Goal: Information Seeking & Learning: Find specific fact

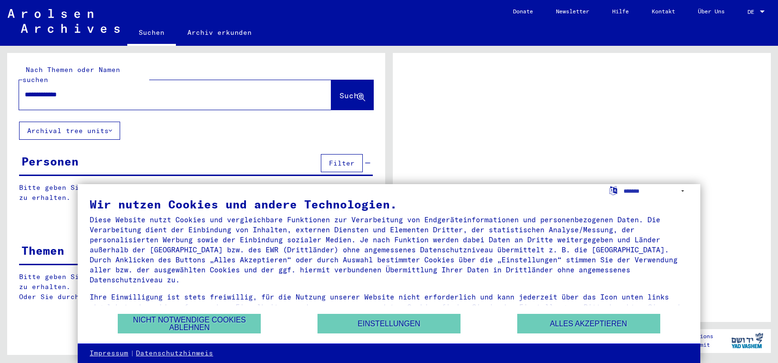
type input "**********"
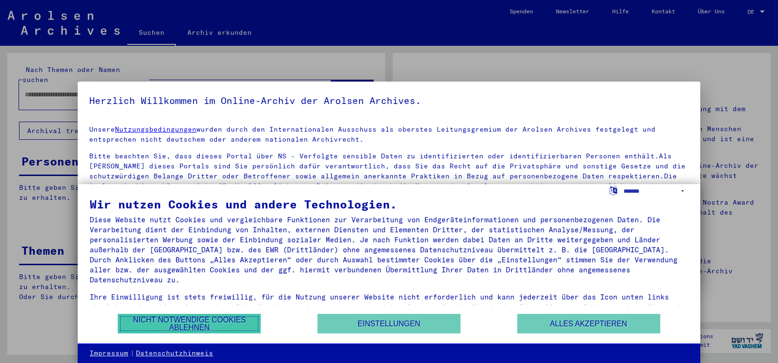
click at [197, 321] on button "Nicht notwendige Cookies ablehnen" at bounding box center [189, 324] width 143 height 20
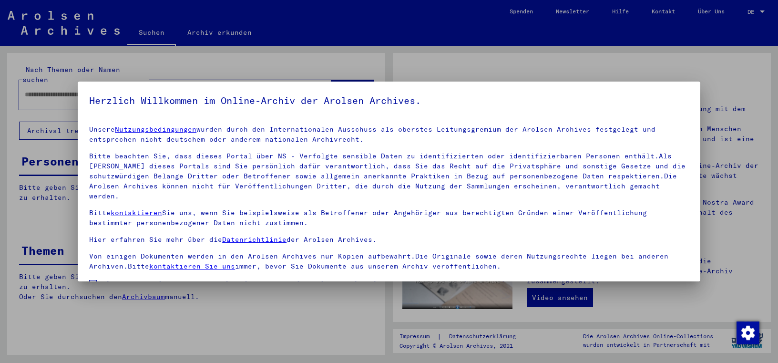
click at [127, 278] on span "Einverständniserklärung: Hiermit erkläre ich mich damit einverstanden, dass ich…" at bounding box center [395, 301] width 589 height 46
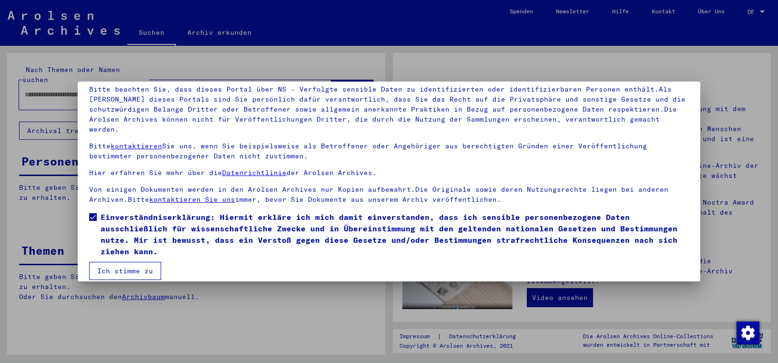
click at [152, 262] on button "Ich stimme zu" at bounding box center [125, 271] width 72 height 18
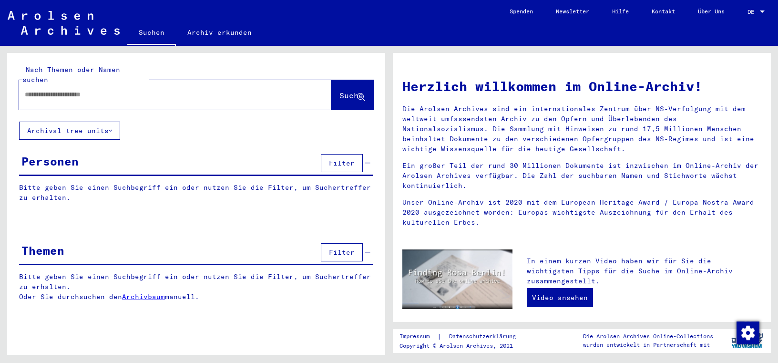
click at [93, 90] on input "text" at bounding box center [164, 95] width 278 height 10
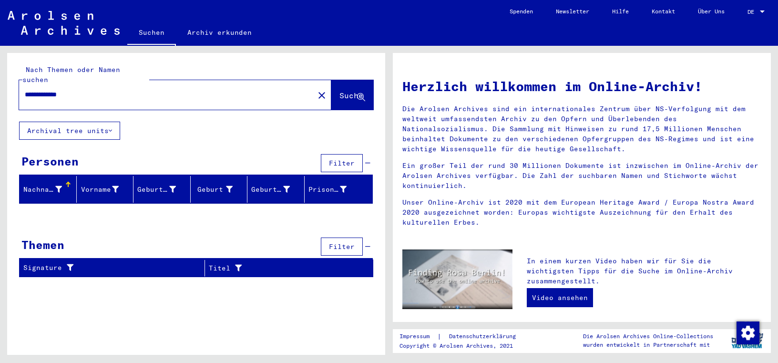
click at [342, 159] on span "Filter" at bounding box center [342, 163] width 26 height 9
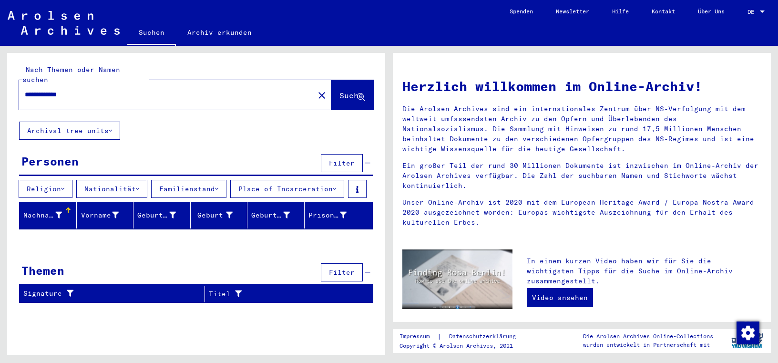
click at [342, 159] on span "Filter" at bounding box center [342, 163] width 26 height 9
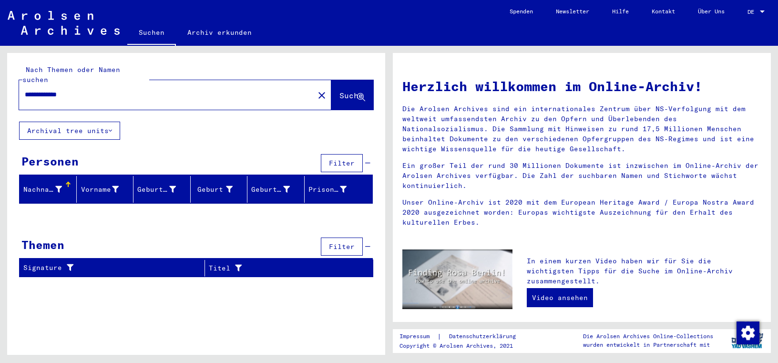
click at [351, 242] on span "Filter" at bounding box center [342, 246] width 26 height 9
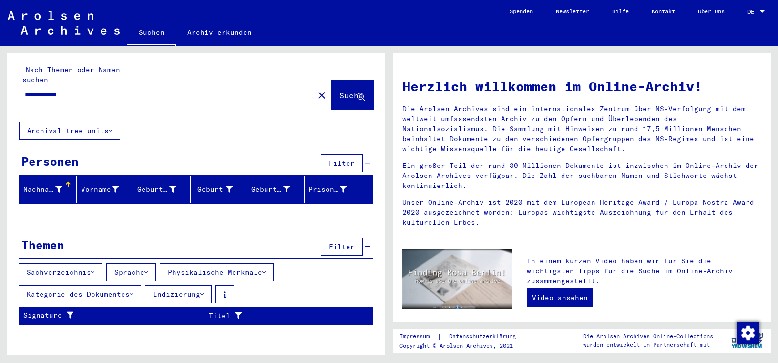
click at [58, 263] on button "Sachverzeichnis" at bounding box center [61, 272] width 84 height 18
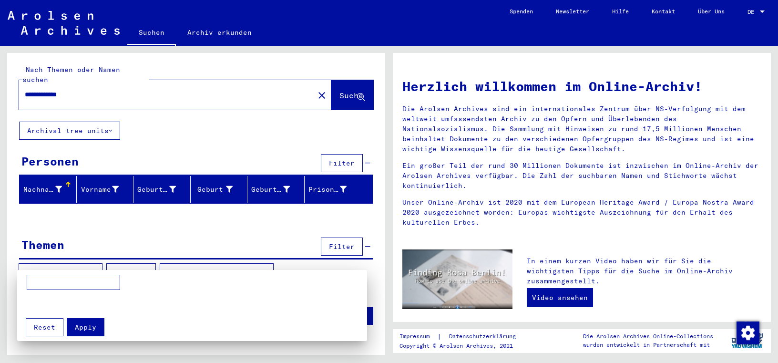
click at [58, 263] on div at bounding box center [389, 181] width 778 height 363
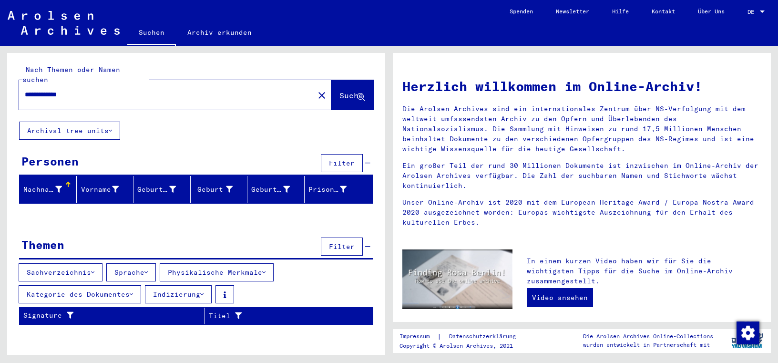
click at [99, 219] on div "**********" at bounding box center [196, 193] width 378 height 280
click at [104, 124] on button "Archival tree units" at bounding box center [69, 131] width 101 height 18
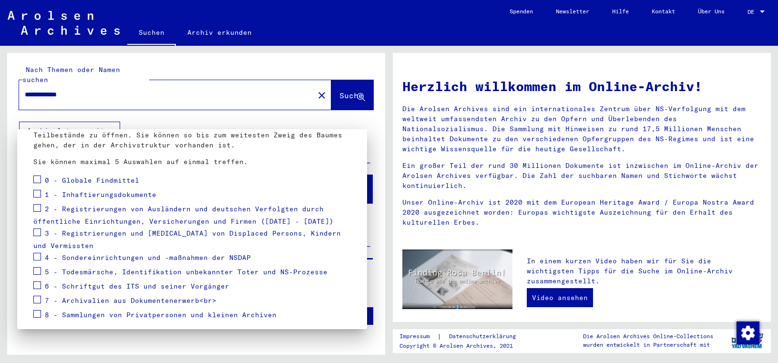
scroll to position [97, 0]
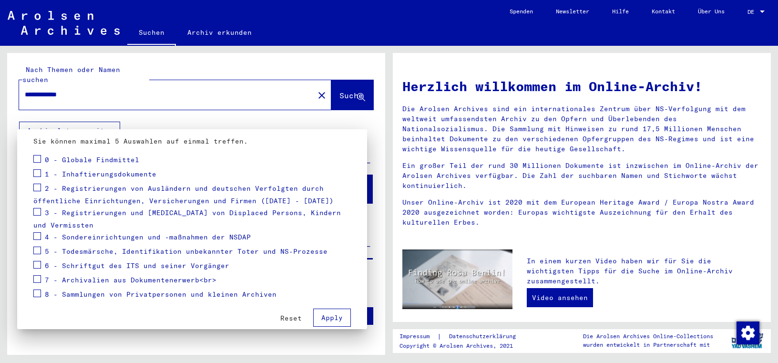
click at [69, 172] on span "1 - Inhaftierungsdokumente" at bounding box center [101, 174] width 112 height 9
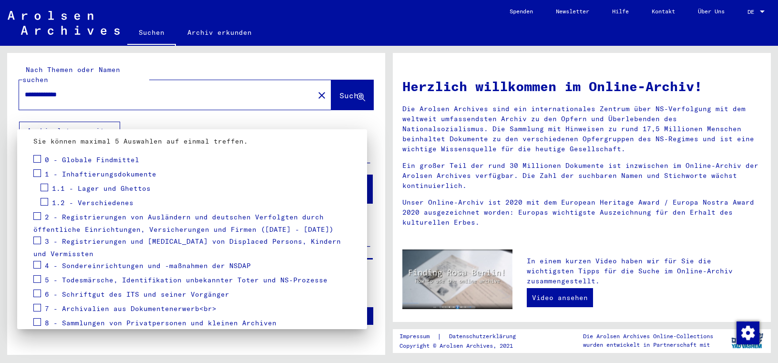
click at [39, 175] on span at bounding box center [37, 173] width 8 height 8
click at [37, 220] on mat-checkbox at bounding box center [37, 217] width 8 height 14
click at [37, 214] on span at bounding box center [37, 216] width 8 height 8
click at [38, 240] on span at bounding box center [37, 241] width 8 height 8
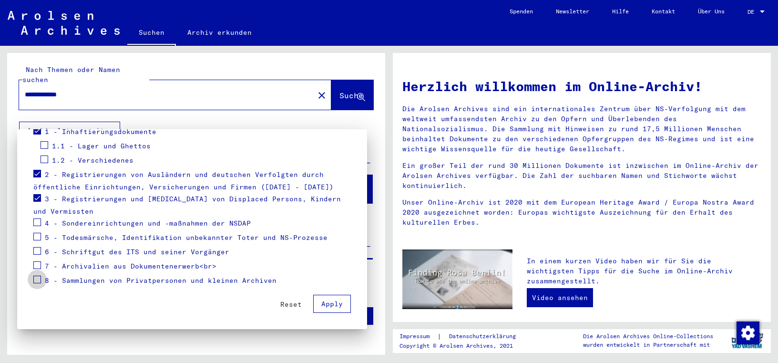
click at [37, 278] on span at bounding box center [37, 280] width 8 height 8
click at [339, 302] on span "Apply" at bounding box center [331, 304] width 21 height 9
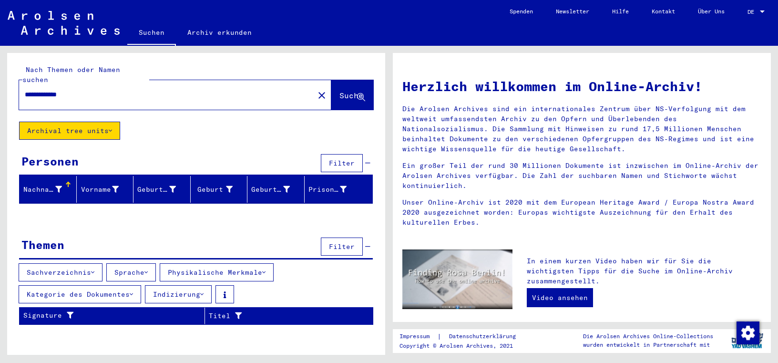
click at [344, 159] on span "Filter" at bounding box center [342, 163] width 26 height 9
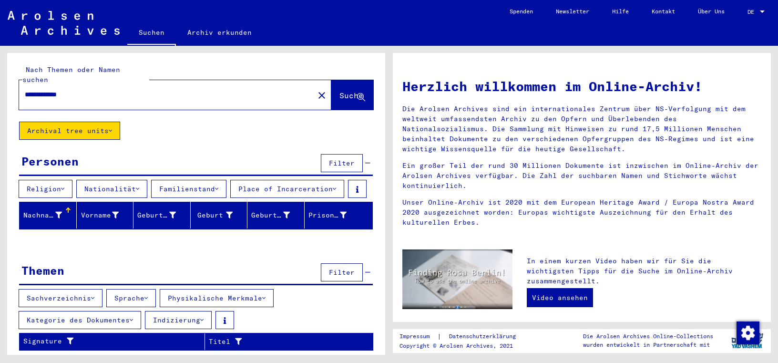
click at [346, 159] on span "Filter" at bounding box center [342, 163] width 26 height 9
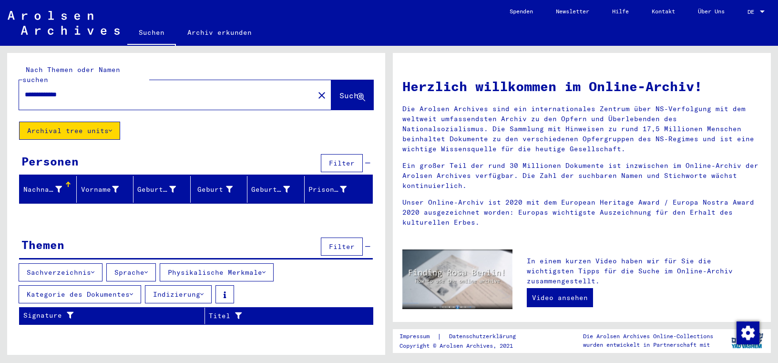
click at [345, 242] on span "Filter" at bounding box center [342, 246] width 26 height 9
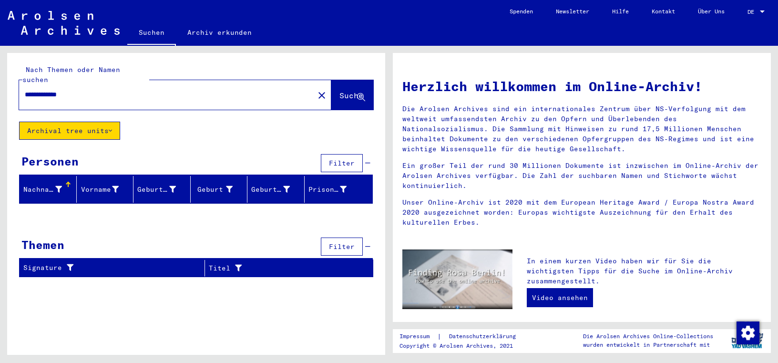
click at [345, 242] on span "Filter" at bounding box center [342, 246] width 26 height 9
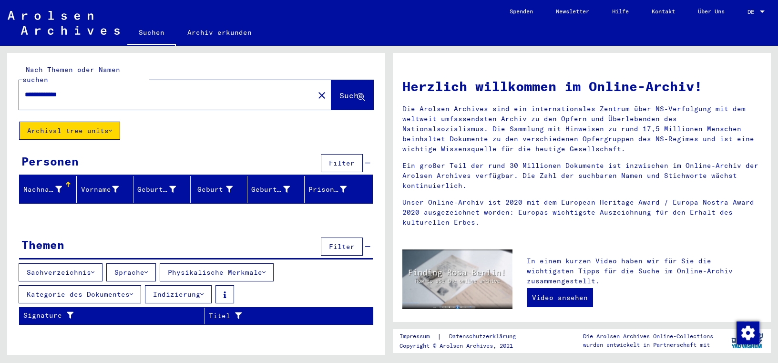
drag, startPoint x: 52, startPoint y: 85, endPoint x: 34, endPoint y: 85, distance: 18.1
click at [34, 90] on input "**********" at bounding box center [164, 95] width 278 height 10
click at [343, 91] on span "Suche" at bounding box center [352, 96] width 24 height 10
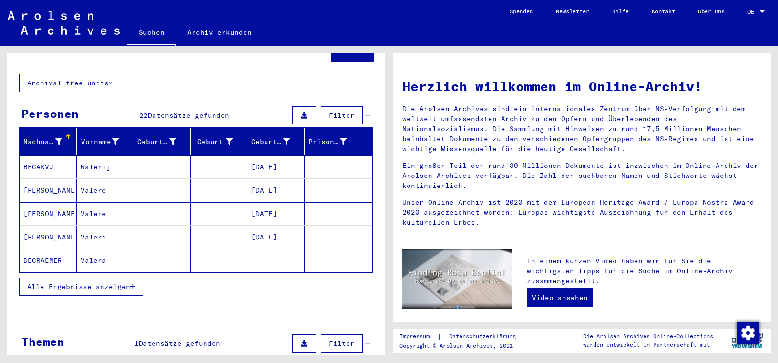
scroll to position [49, 0]
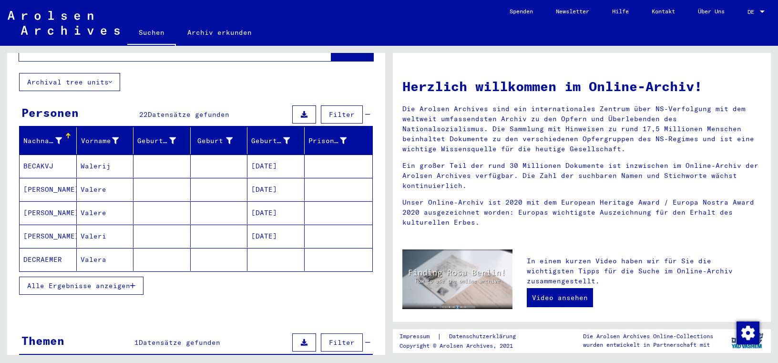
click at [79, 281] on span "Alle Ergebnisse anzeigen" at bounding box center [78, 285] width 103 height 9
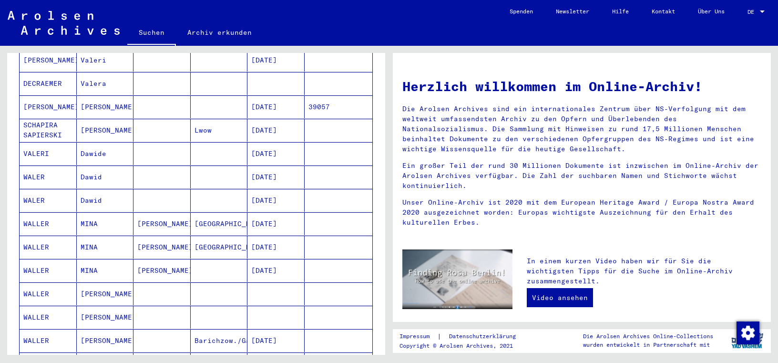
scroll to position [243, 0]
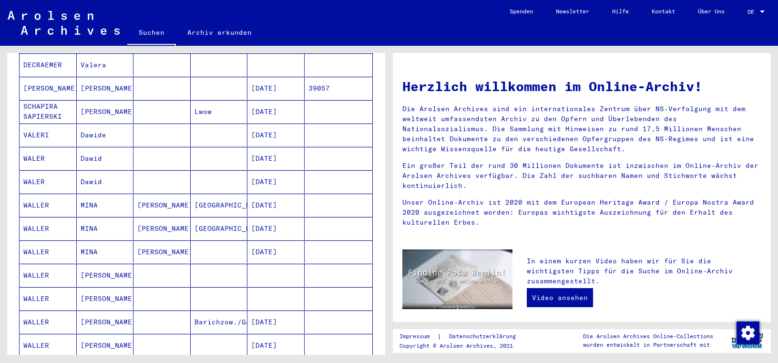
click at [95, 264] on mat-cell "[PERSON_NAME]" at bounding box center [105, 275] width 57 height 23
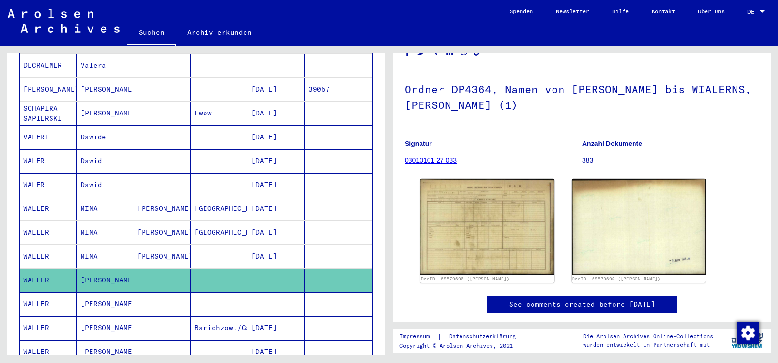
scroll to position [97, 0]
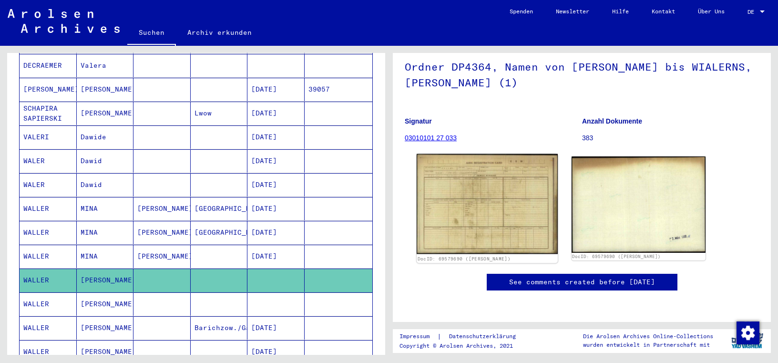
click at [480, 186] on img at bounding box center [487, 204] width 141 height 100
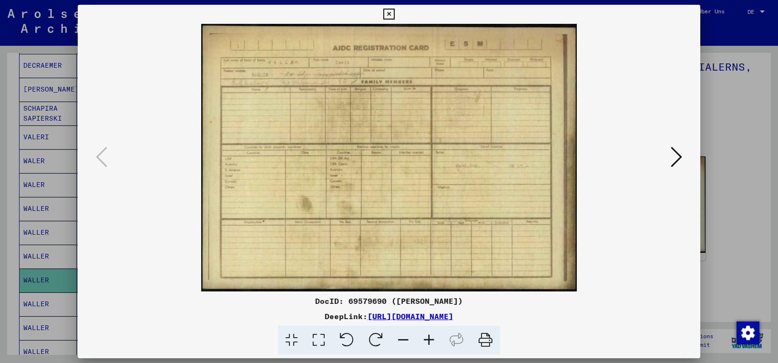
click at [678, 158] on icon at bounding box center [676, 156] width 11 height 23
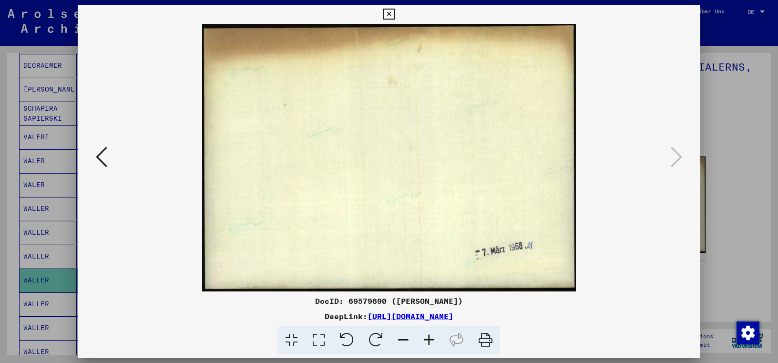
click at [96, 159] on icon at bounding box center [101, 156] width 11 height 23
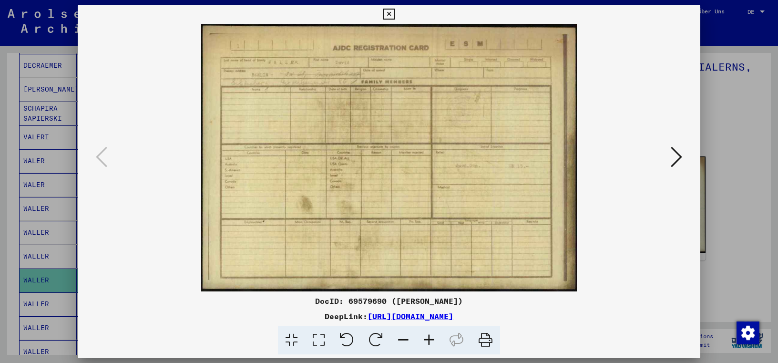
click at [394, 15] on icon at bounding box center [389, 14] width 11 height 11
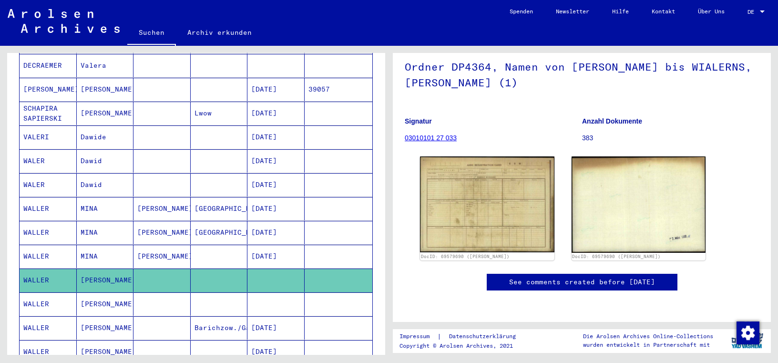
click at [114, 293] on mat-cell "[PERSON_NAME]" at bounding box center [105, 303] width 57 height 23
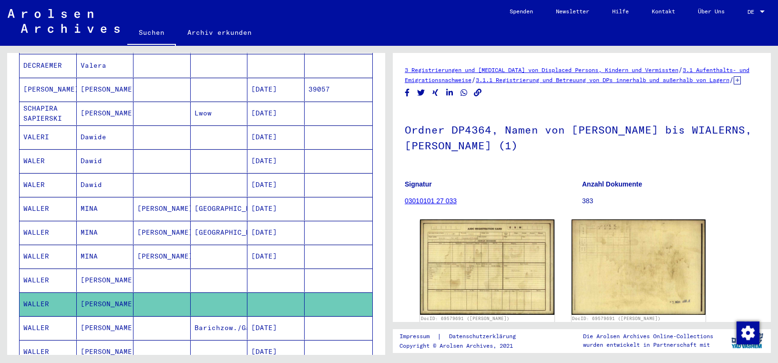
scroll to position [49, 0]
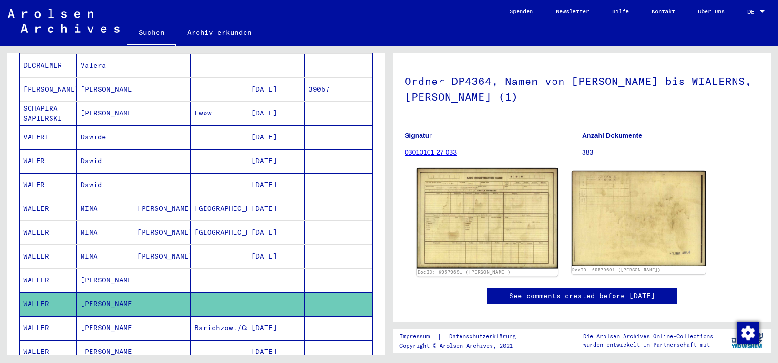
click at [464, 215] on img at bounding box center [487, 218] width 141 height 100
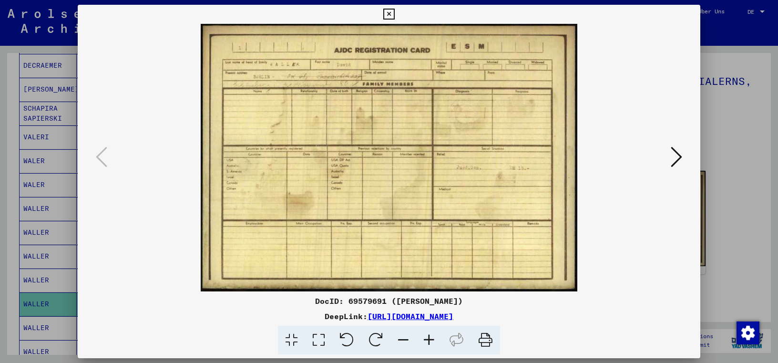
click at [668, 156] on img at bounding box center [389, 158] width 558 height 268
click at [680, 155] on icon at bounding box center [676, 156] width 11 height 23
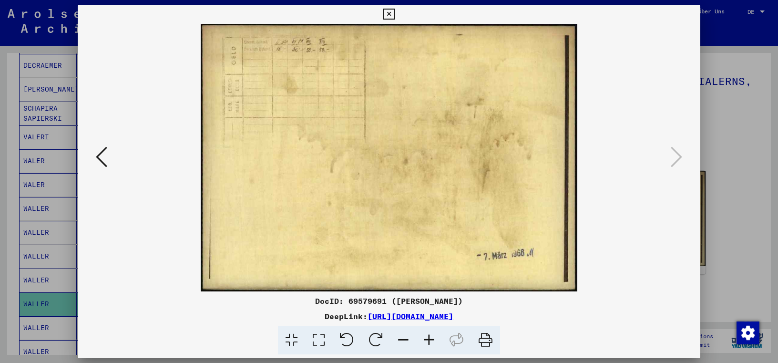
click at [394, 14] on icon at bounding box center [389, 14] width 11 height 11
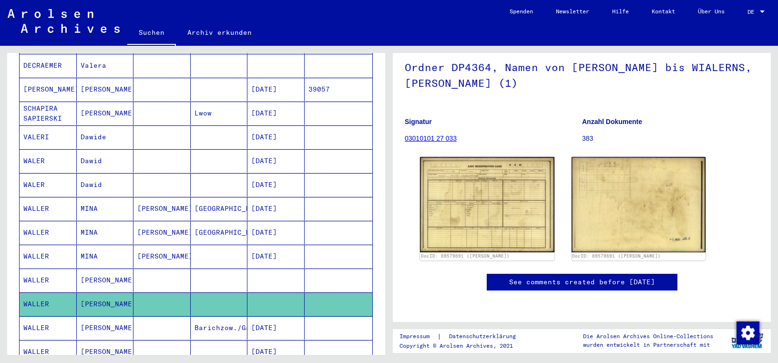
scroll to position [375, 0]
click at [105, 316] on mat-cell "[PERSON_NAME]" at bounding box center [105, 327] width 57 height 23
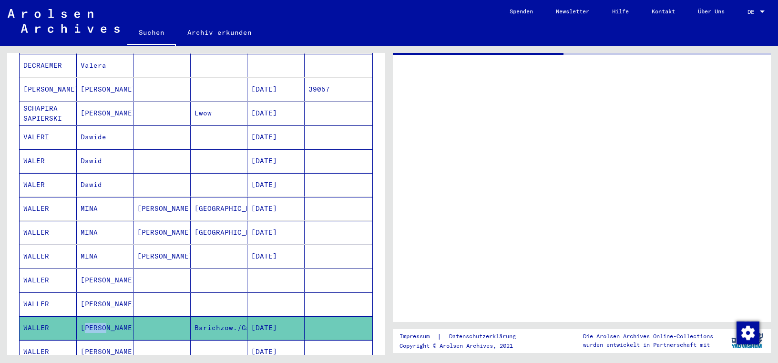
click at [105, 316] on mat-cell "[PERSON_NAME]" at bounding box center [105, 327] width 57 height 23
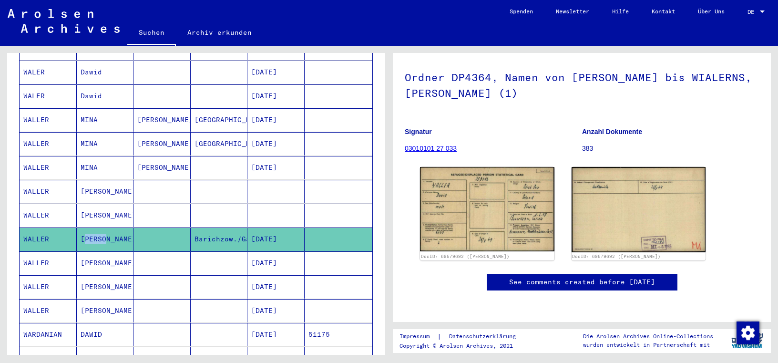
scroll to position [391, 0]
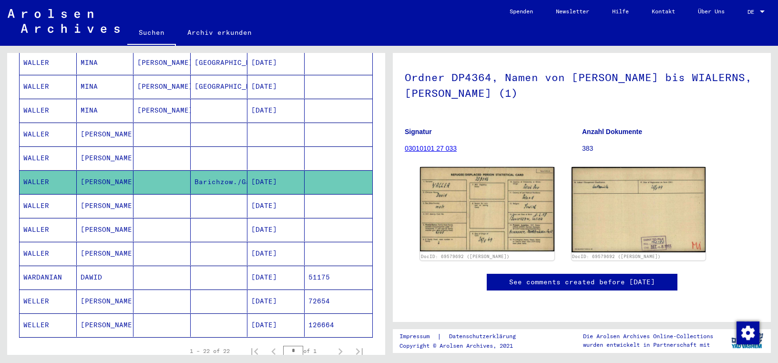
click at [110, 195] on mat-cell "[PERSON_NAME]" at bounding box center [105, 205] width 57 height 23
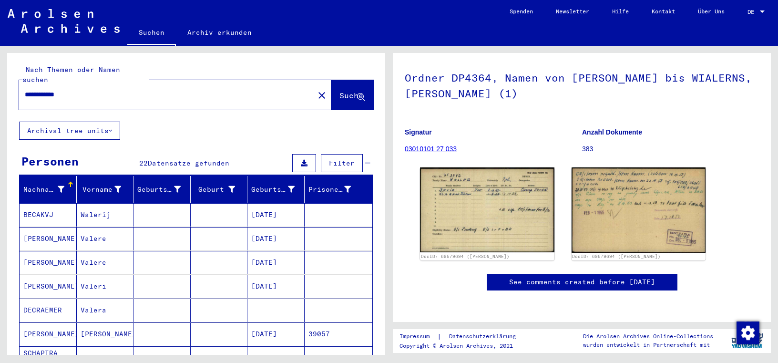
click at [44, 90] on input "**********" at bounding box center [167, 95] width 284 height 10
click at [41, 90] on input "**********" at bounding box center [167, 95] width 284 height 10
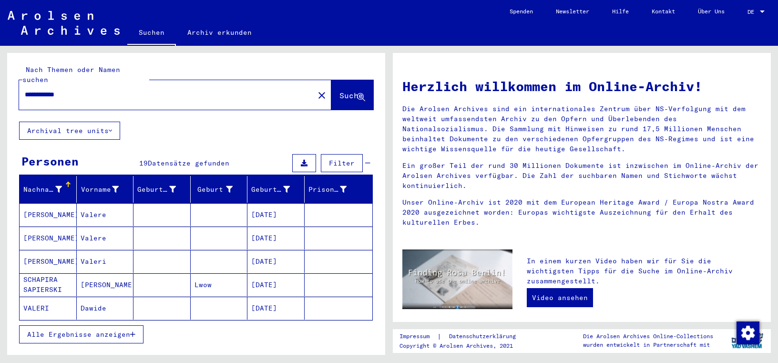
click at [112, 330] on span "Alle Ergebnisse anzeigen" at bounding box center [78, 334] width 103 height 9
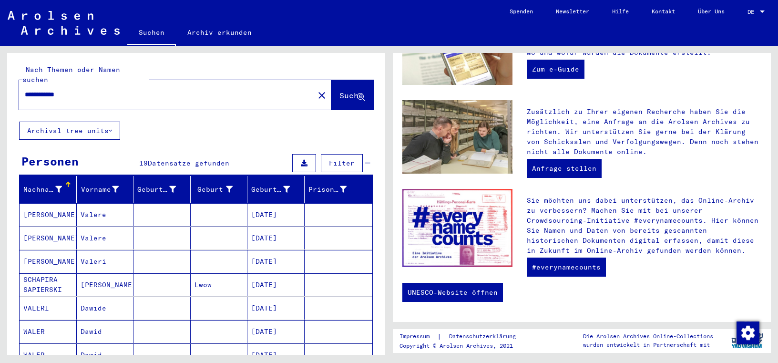
click at [36, 90] on input "**********" at bounding box center [164, 95] width 278 height 10
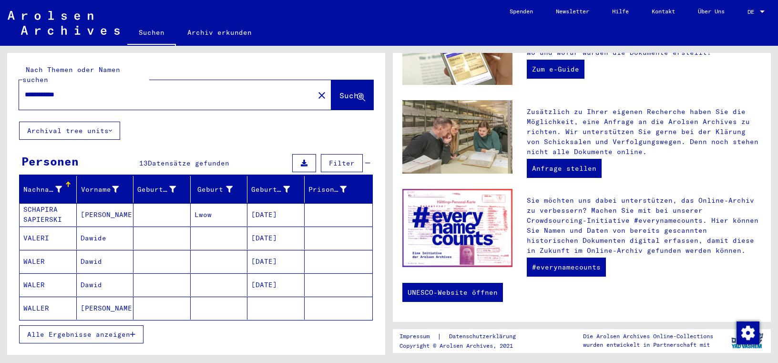
click at [65, 330] on span "Alle Ergebnisse anzeigen" at bounding box center [78, 334] width 103 height 9
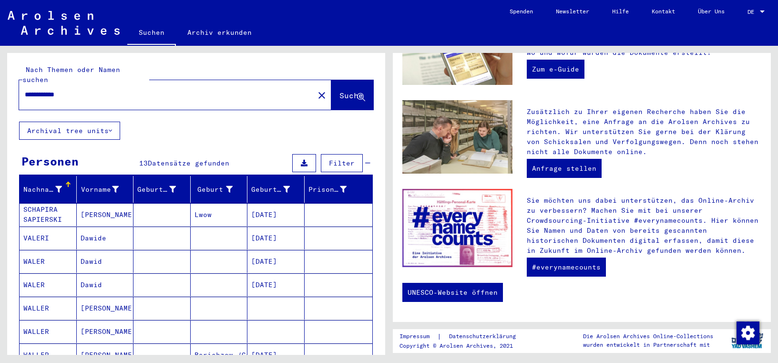
click at [45, 90] on input "**********" at bounding box center [164, 95] width 278 height 10
type input "**********"
click at [340, 91] on span "Suche" at bounding box center [352, 96] width 24 height 10
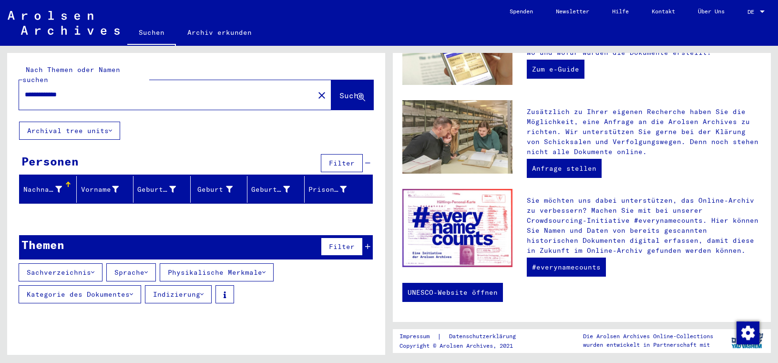
click at [204, 235] on div "Themen Filter" at bounding box center [196, 247] width 354 height 24
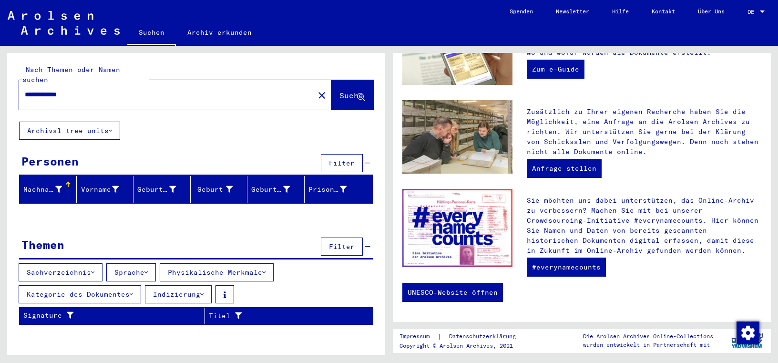
click at [342, 159] on span "Filter" at bounding box center [342, 163] width 26 height 9
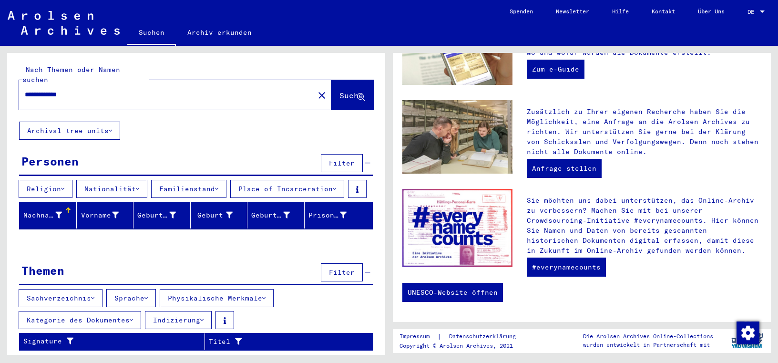
click at [41, 180] on button "Religion" at bounding box center [46, 189] width 54 height 18
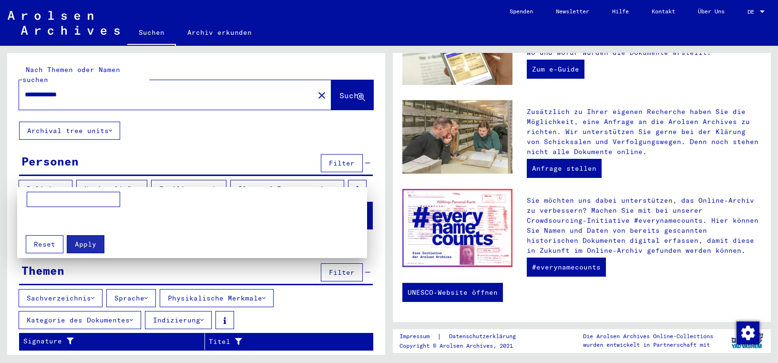
click at [41, 177] on div at bounding box center [389, 181] width 778 height 363
